Goal: Find specific page/section: Find specific page/section

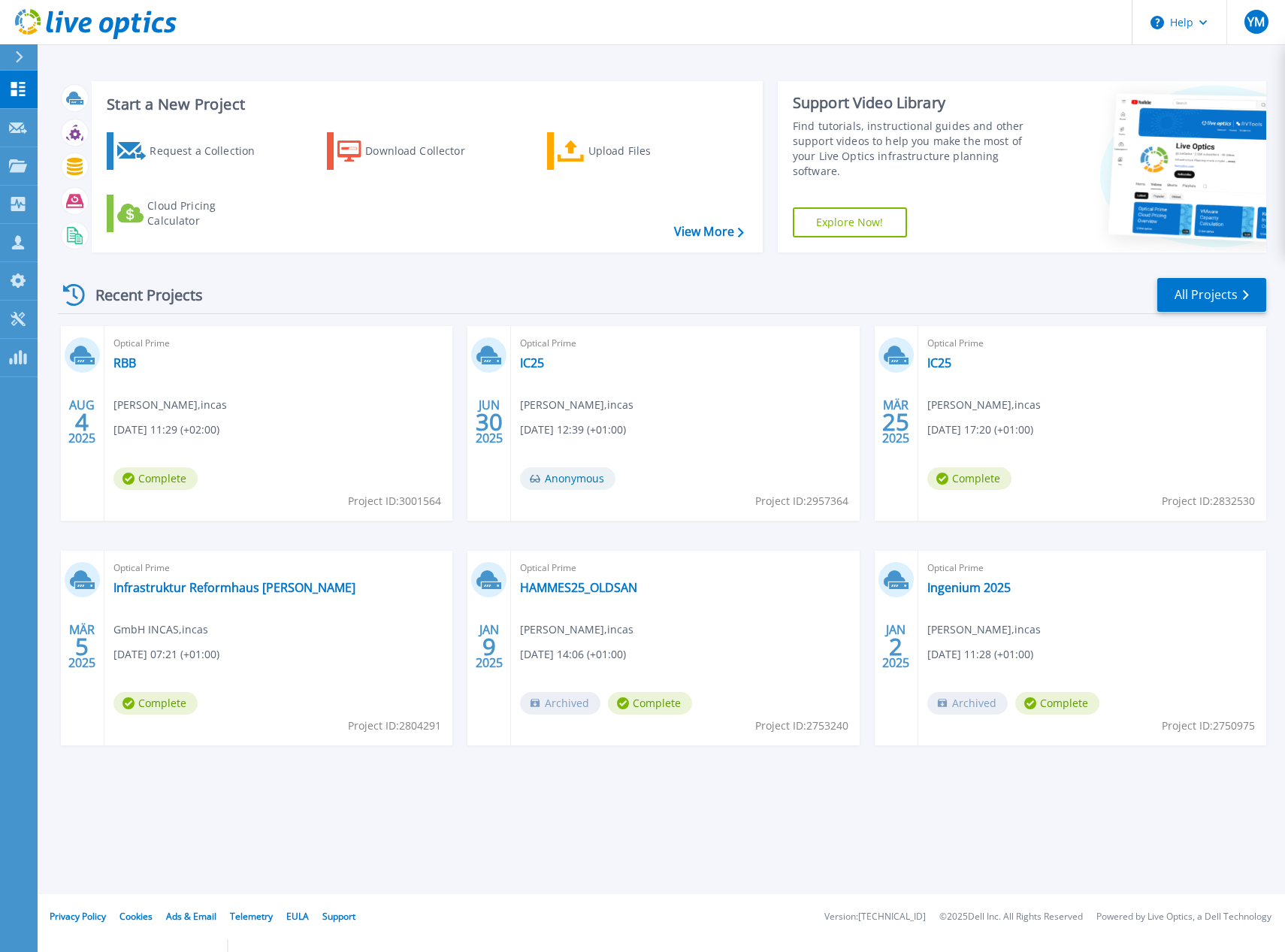
click at [135, 25] on icon at bounding box center [137, 23] width 10 height 20
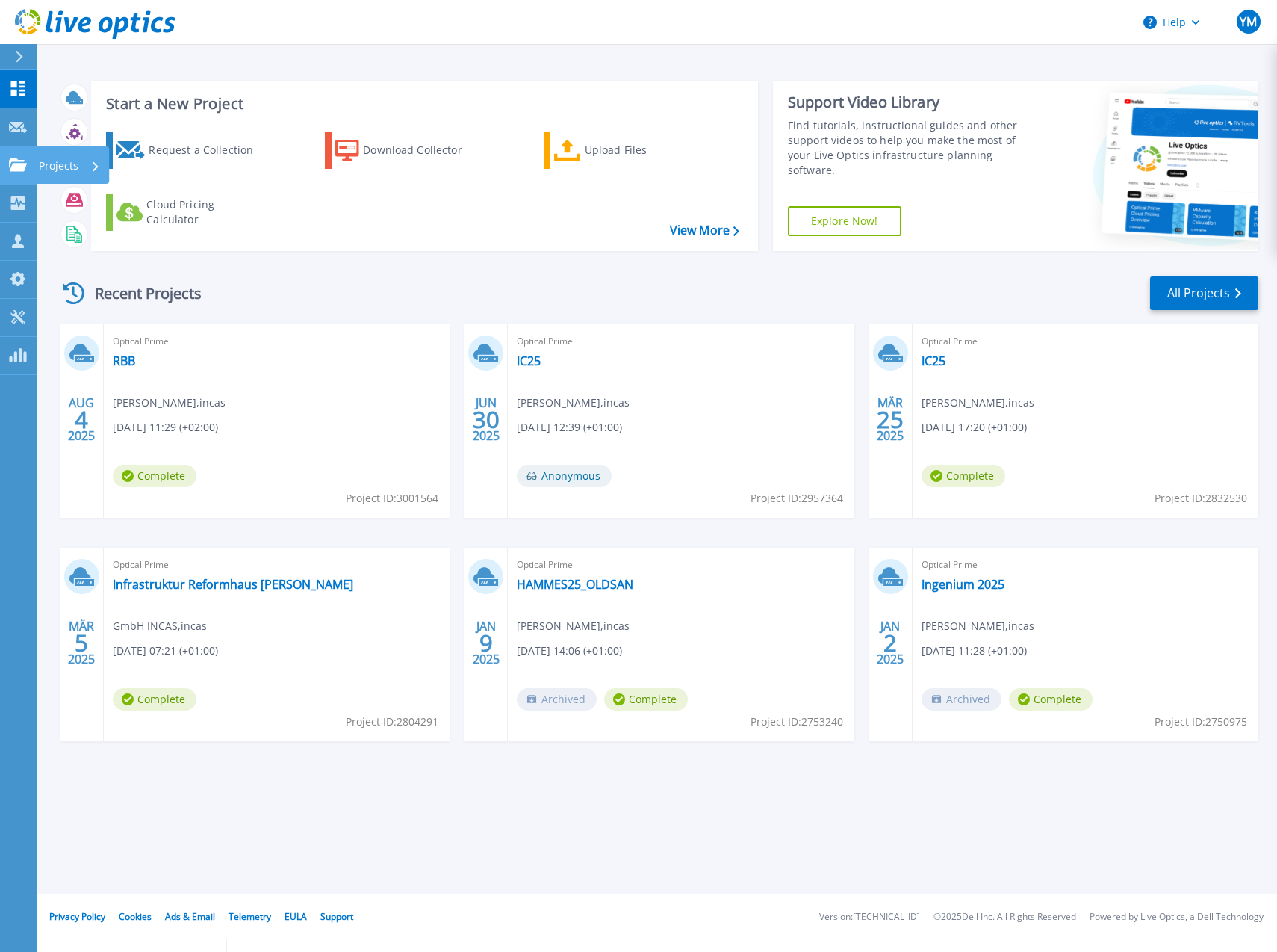
click at [19, 175] on link "Projects Projects" at bounding box center [19, 165] width 37 height 38
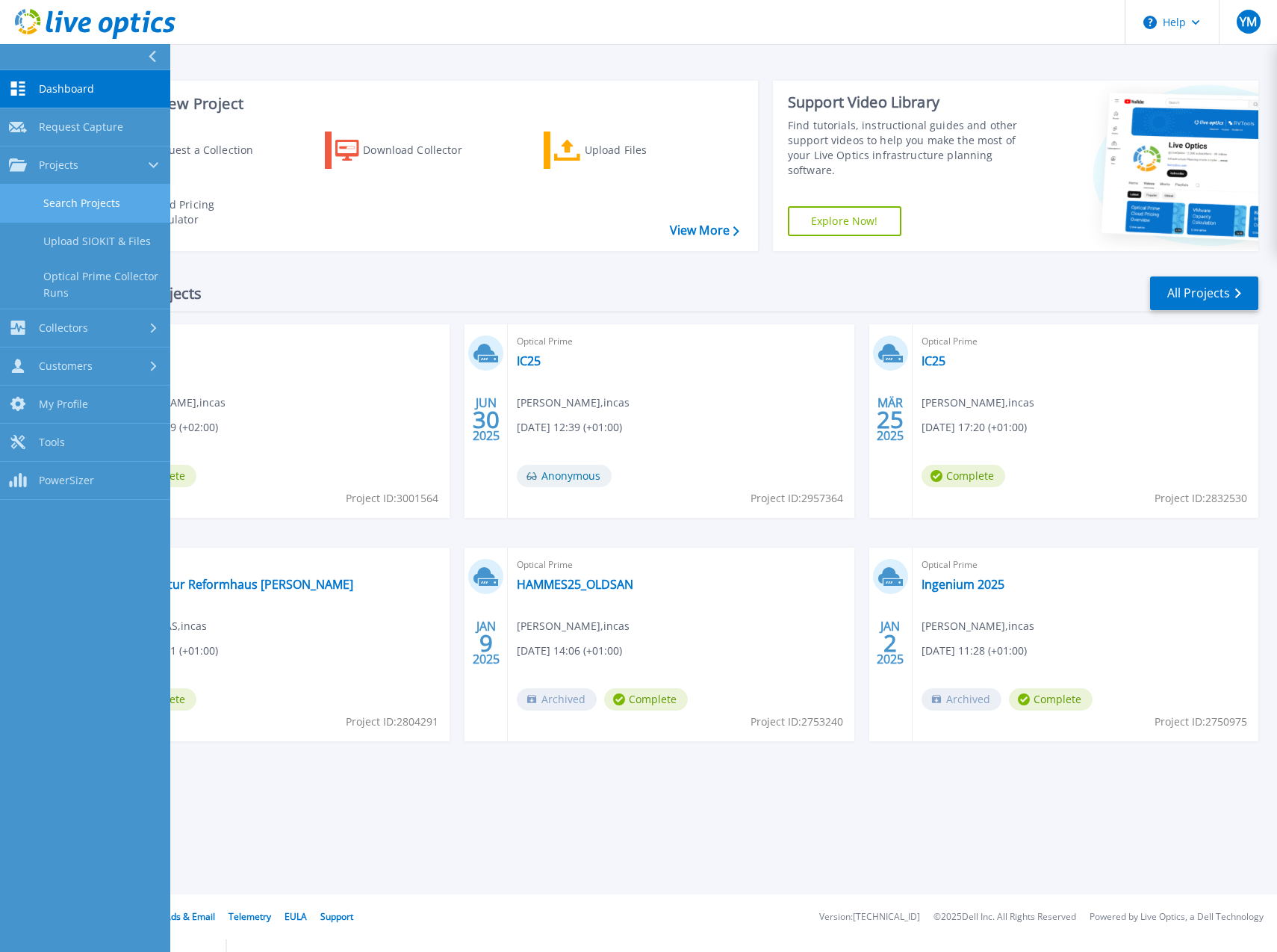
click at [97, 200] on link "Search Projects" at bounding box center [85, 203] width 170 height 38
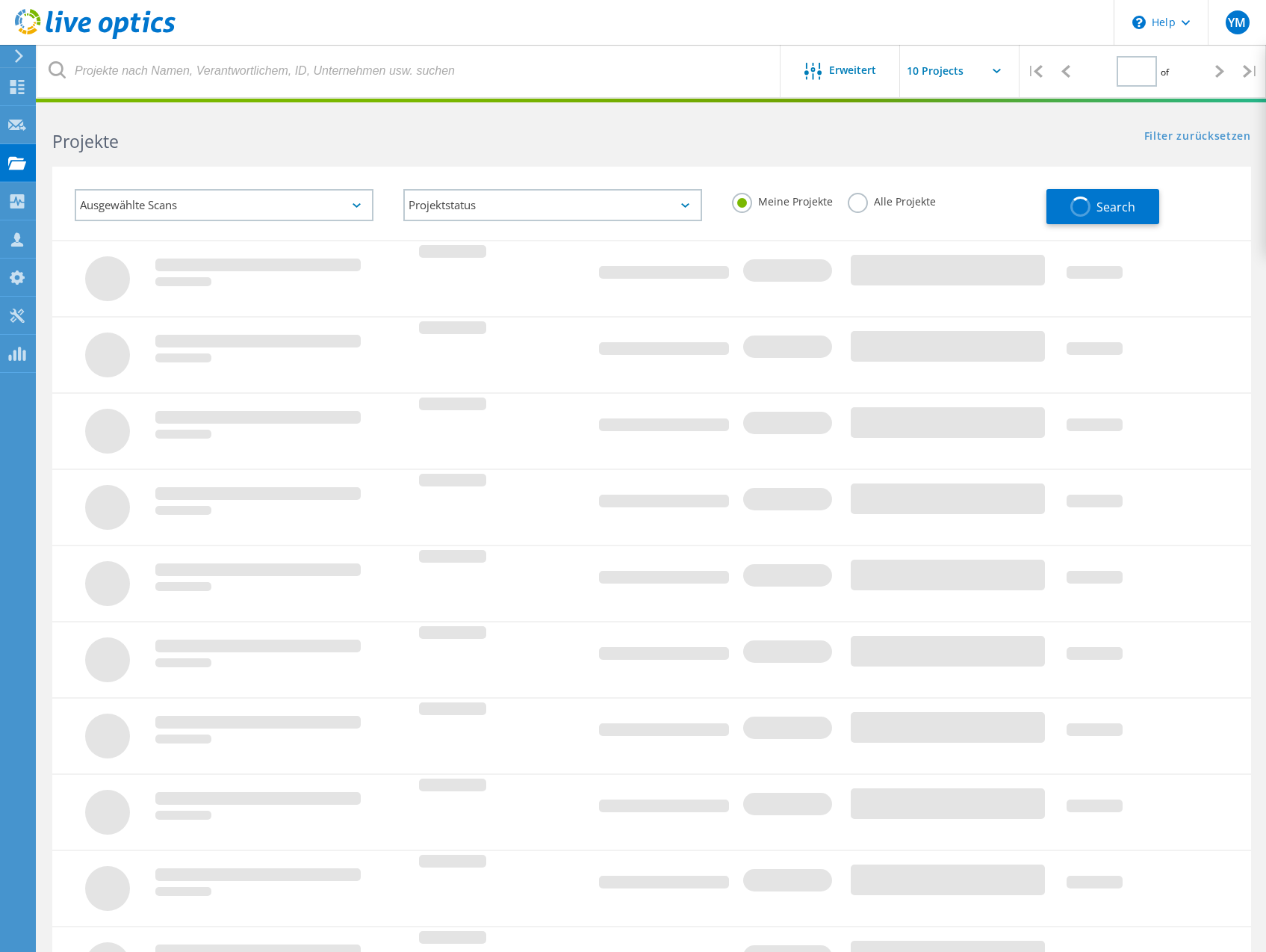
type input "1"
